Goal: Navigation & Orientation: Find specific page/section

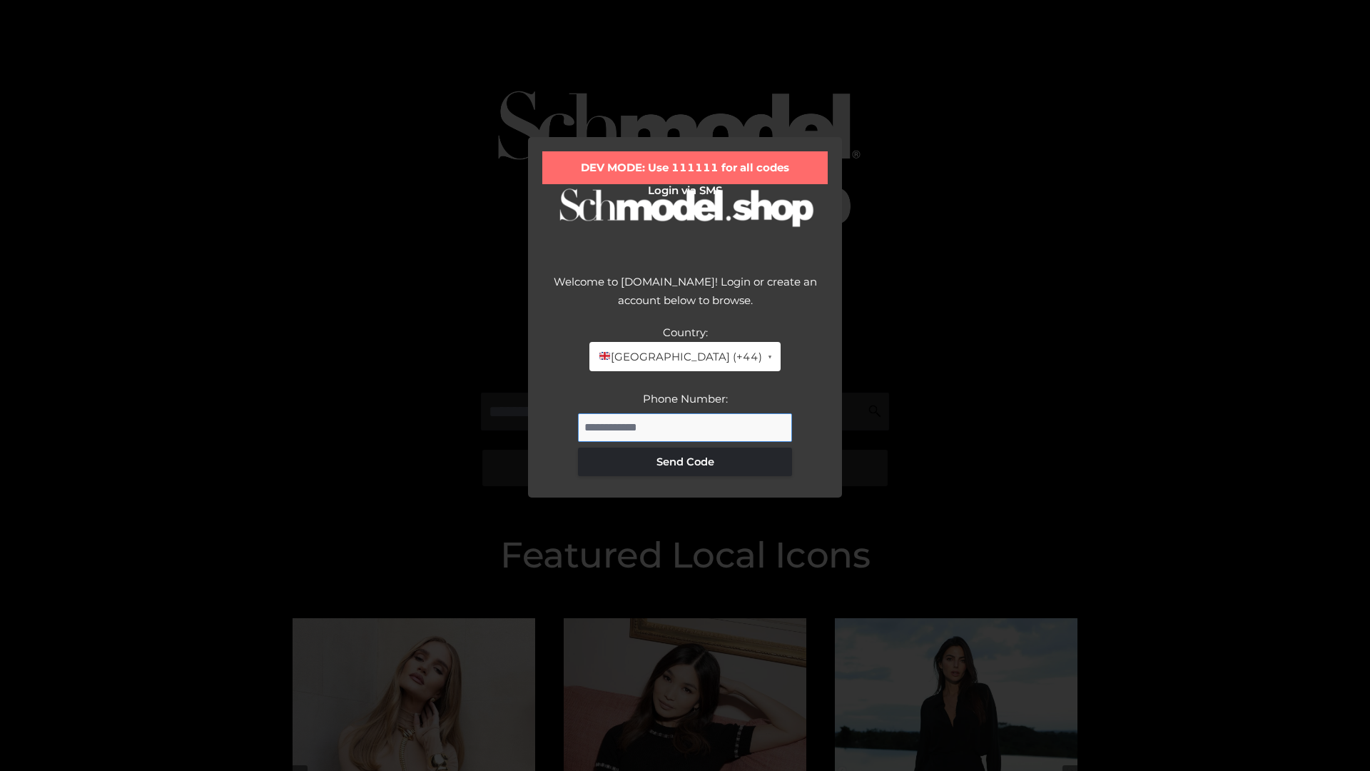
click at [685, 427] on input "Phone Number:" at bounding box center [685, 427] width 214 height 29
type input "**********"
click at [685, 461] on button "Send Code" at bounding box center [685, 461] width 214 height 29
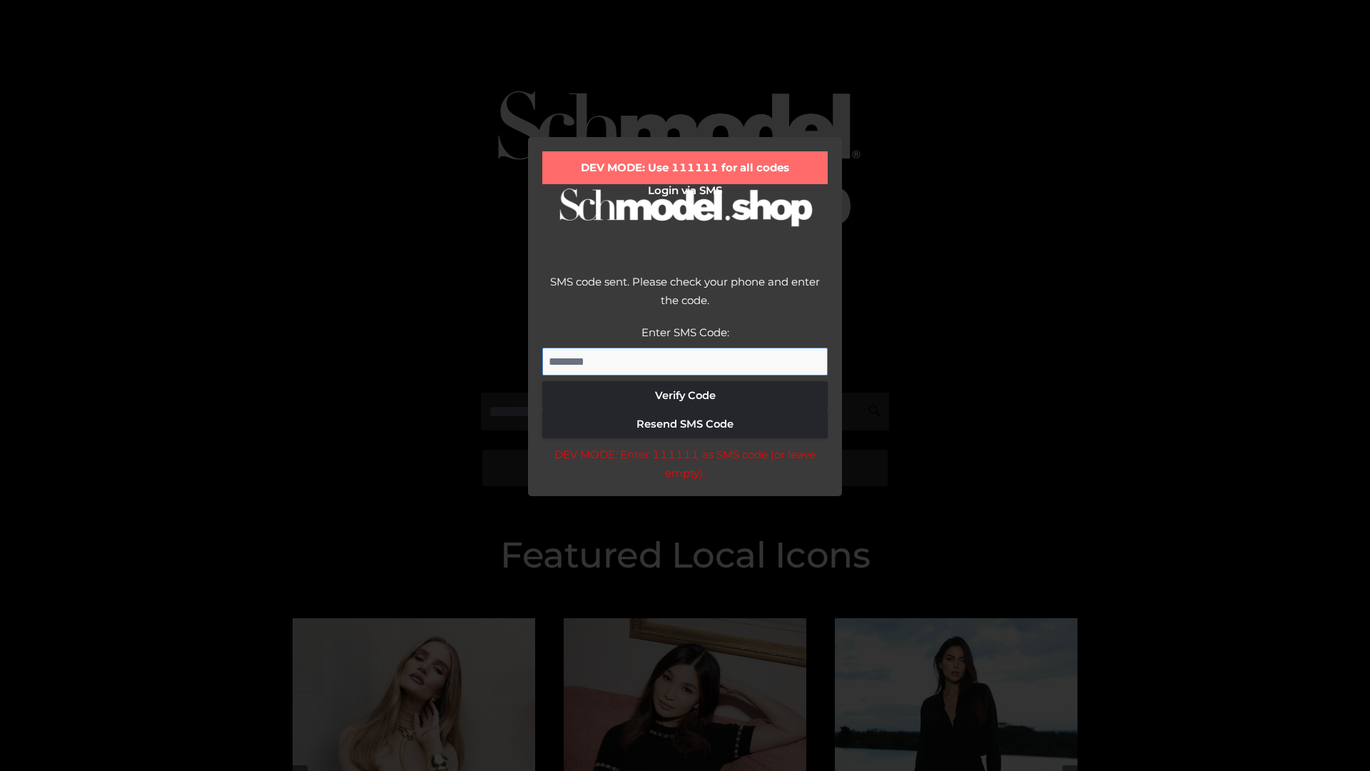
click at [685, 361] on input "Enter SMS Code:" at bounding box center [684, 362] width 285 height 29
type input "******"
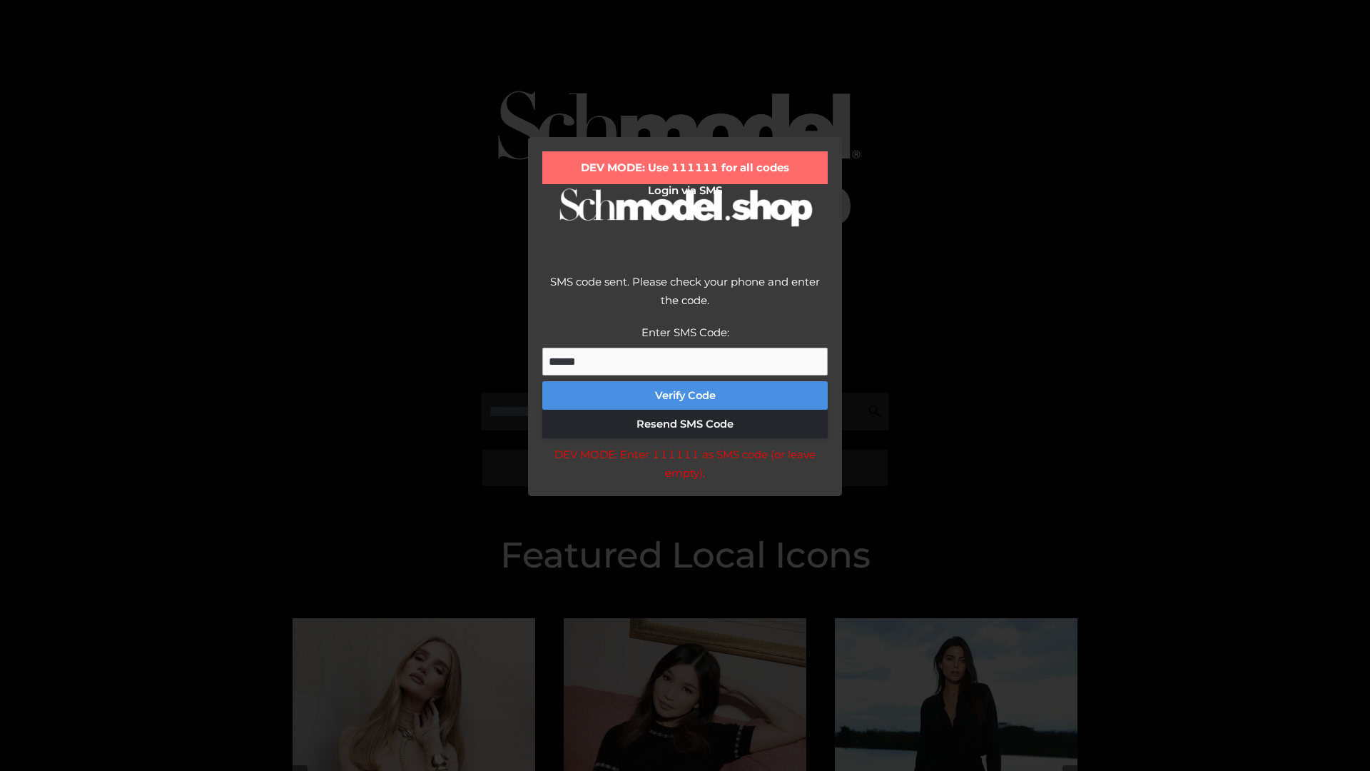
click at [685, 395] on button "Verify Code" at bounding box center [684, 395] width 285 height 29
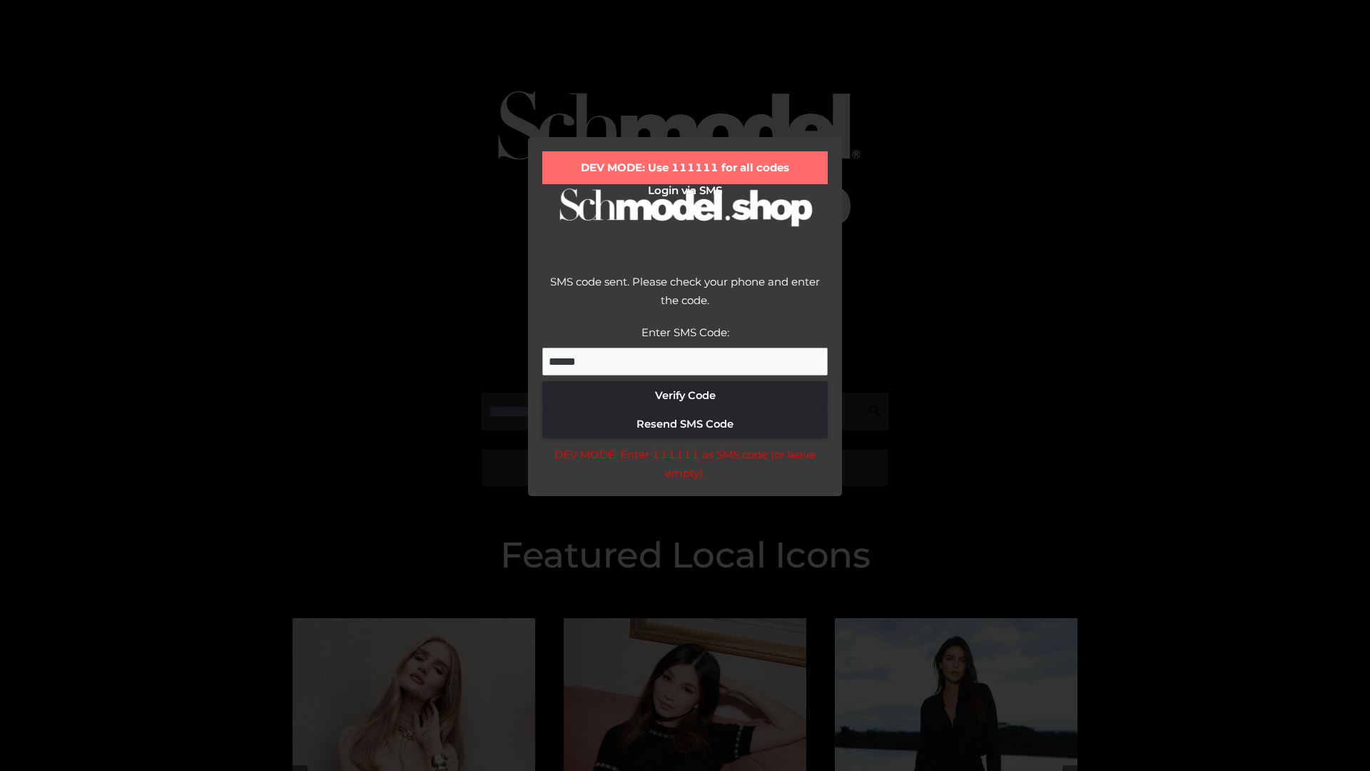
click at [684, 467] on div "DEV MODE: Enter 111111 as SMS code (or leave empty)." at bounding box center [684, 463] width 285 height 36
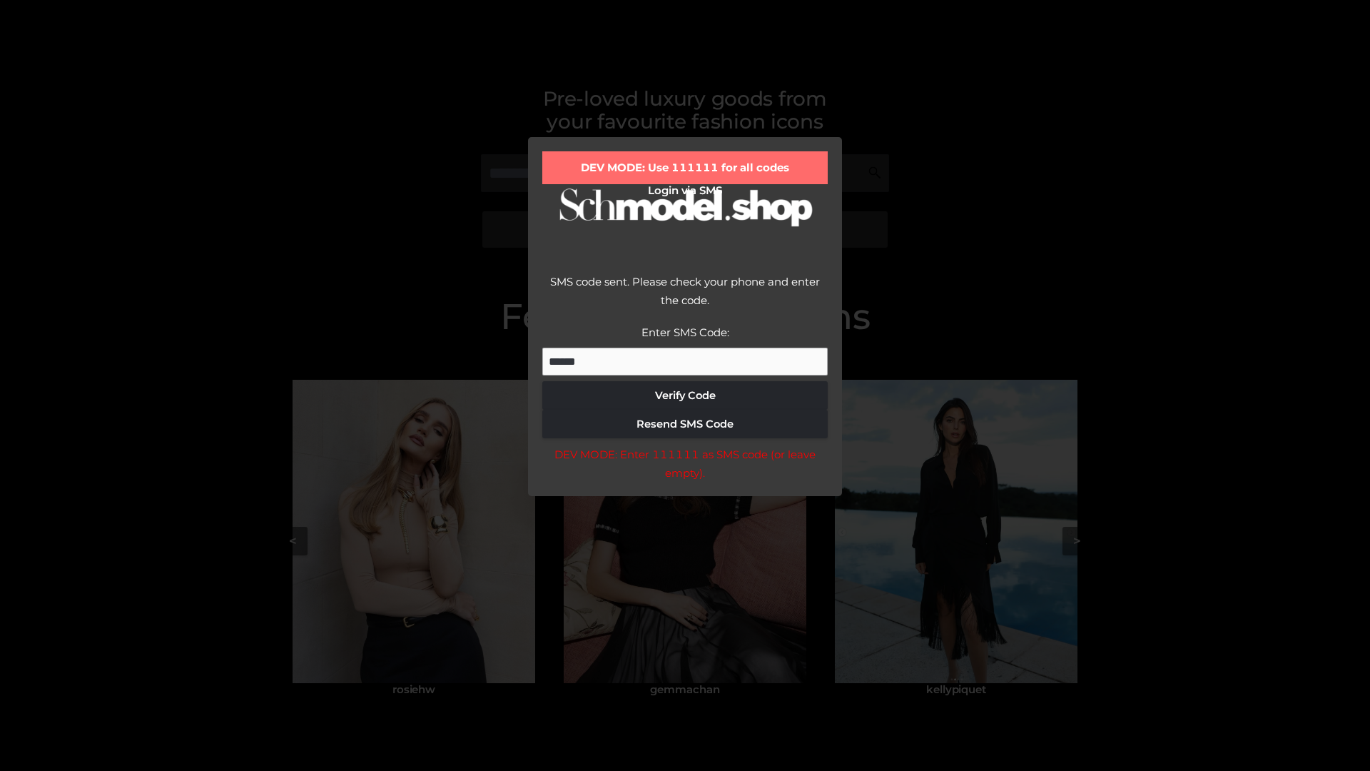
scroll to position [304, 0]
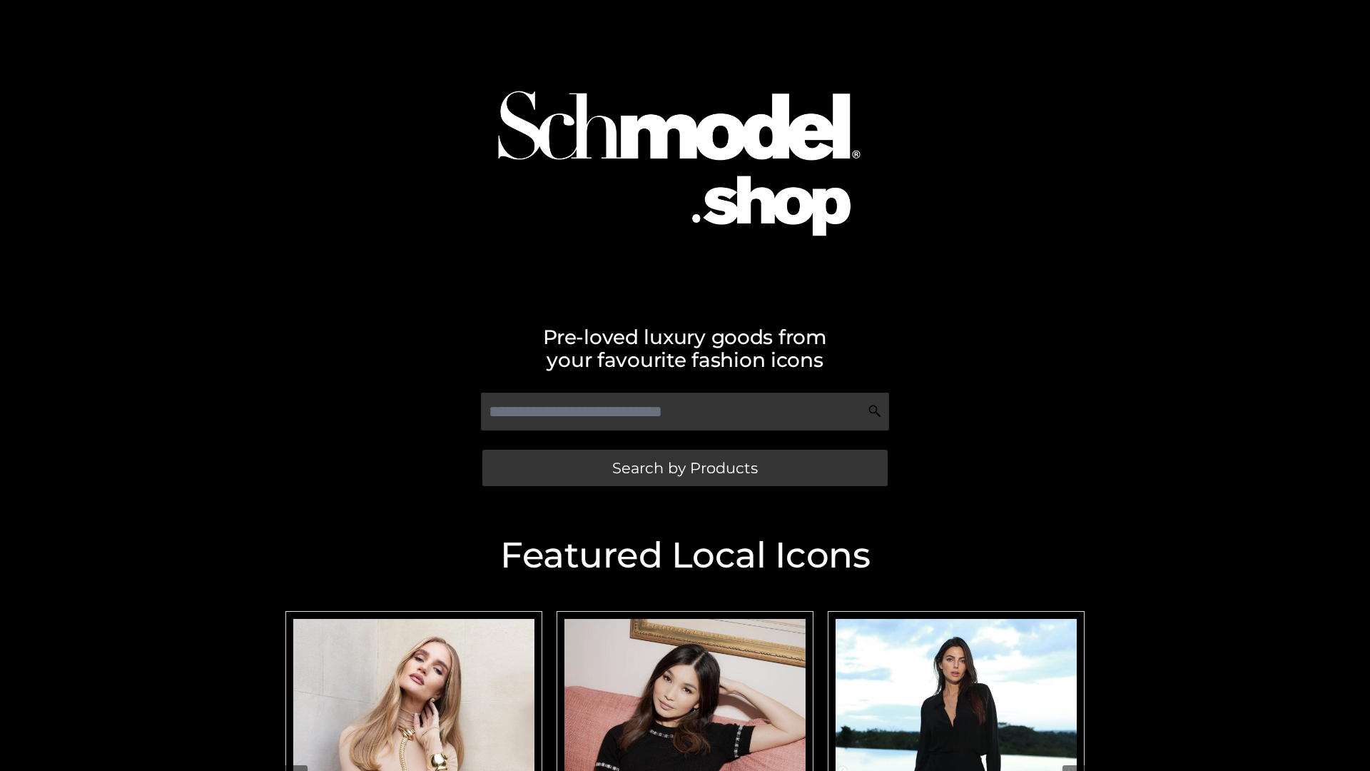
scroll to position [303, 0]
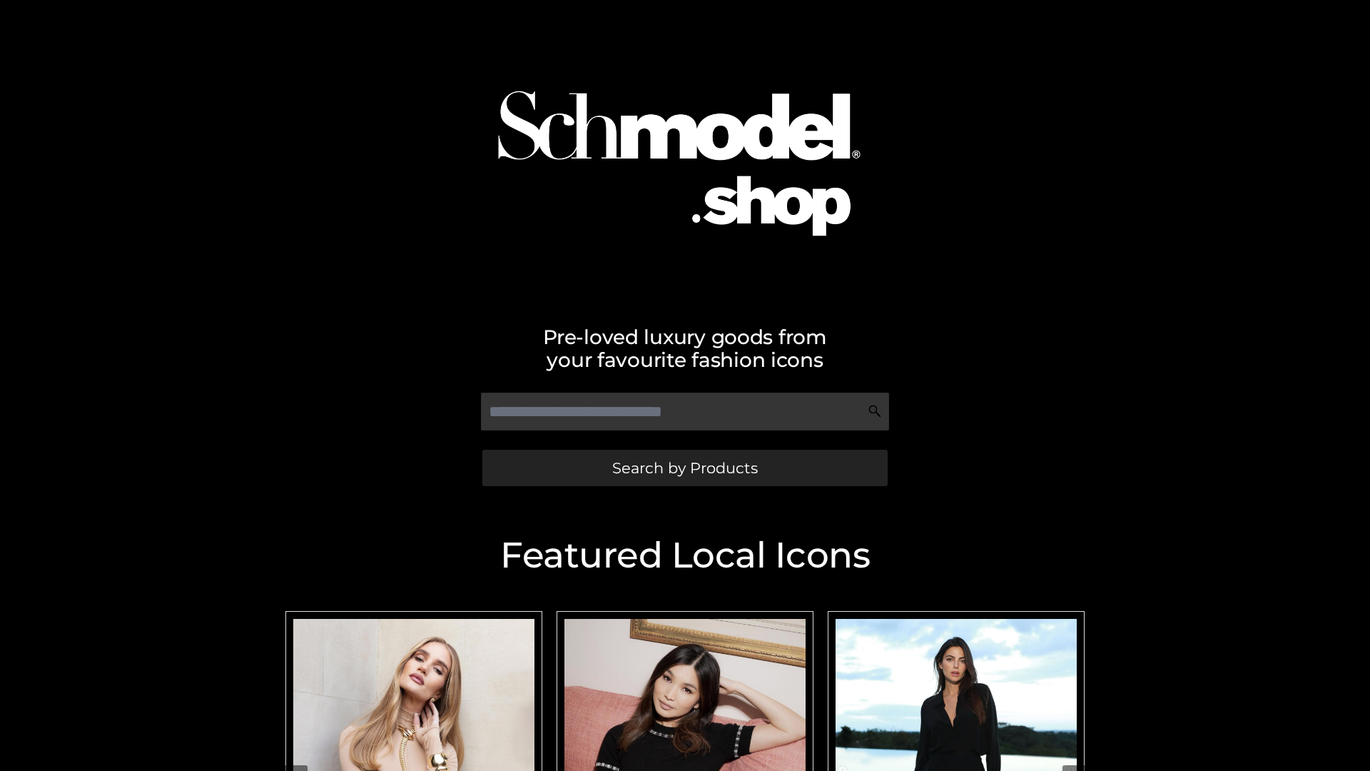
click at [684, 467] on span "Search by Products" at bounding box center [685, 467] width 146 height 15
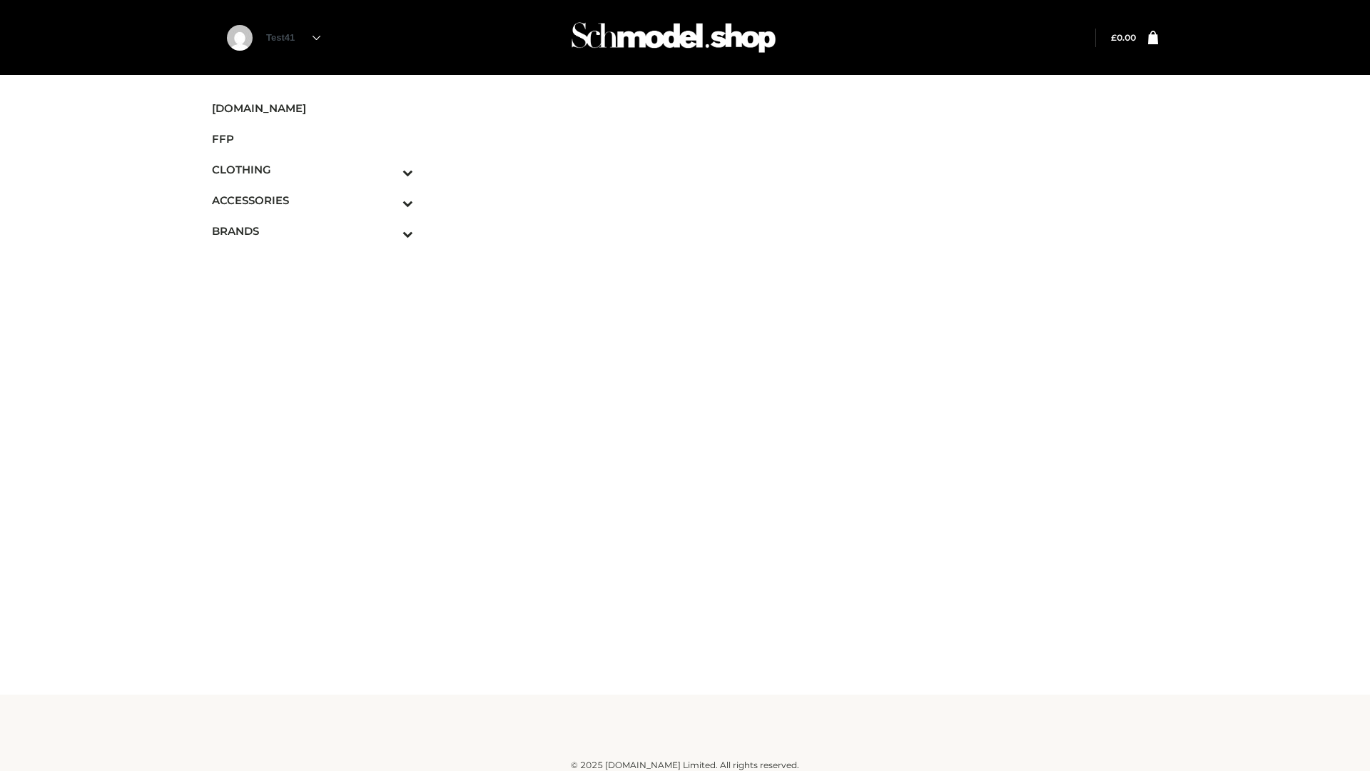
scroll to position [9, 0]
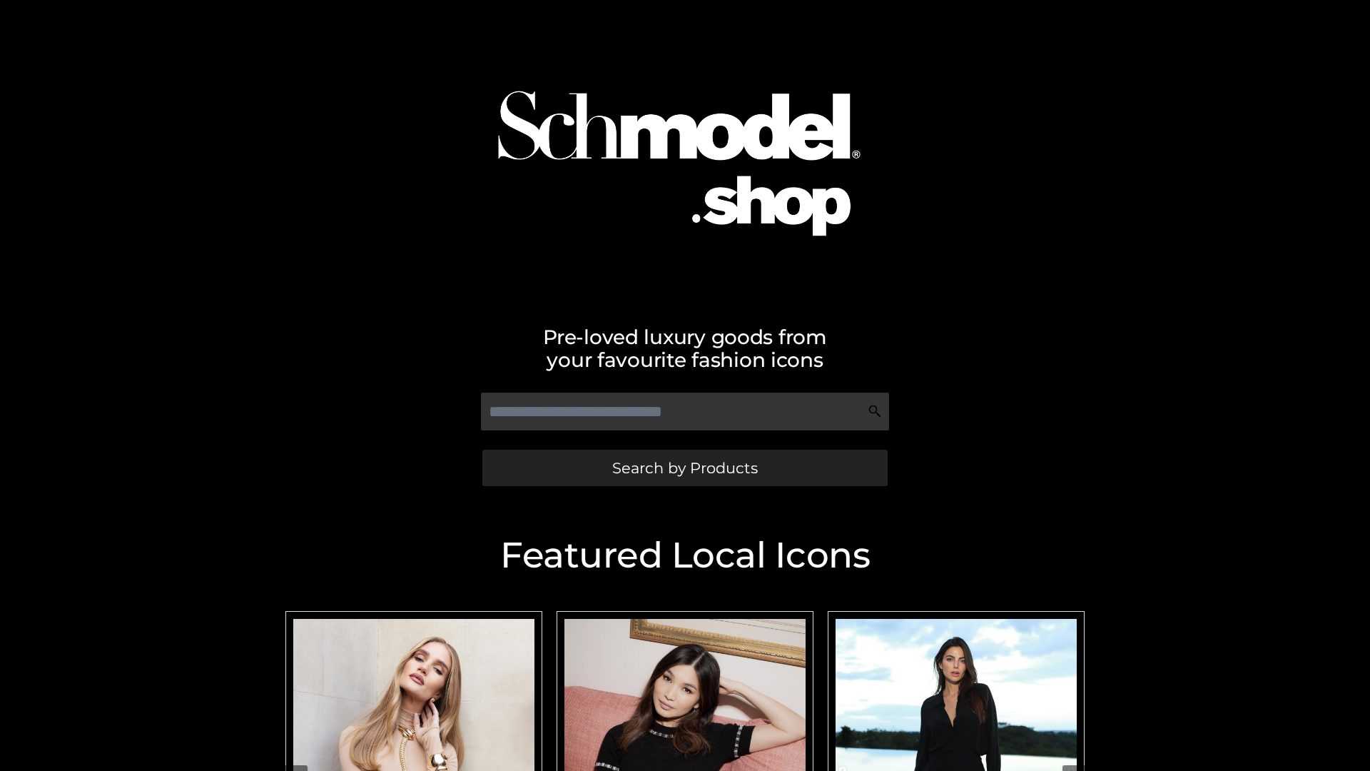
click at [684, 467] on span "Search by Products" at bounding box center [685, 467] width 146 height 15
